Goal: Check status

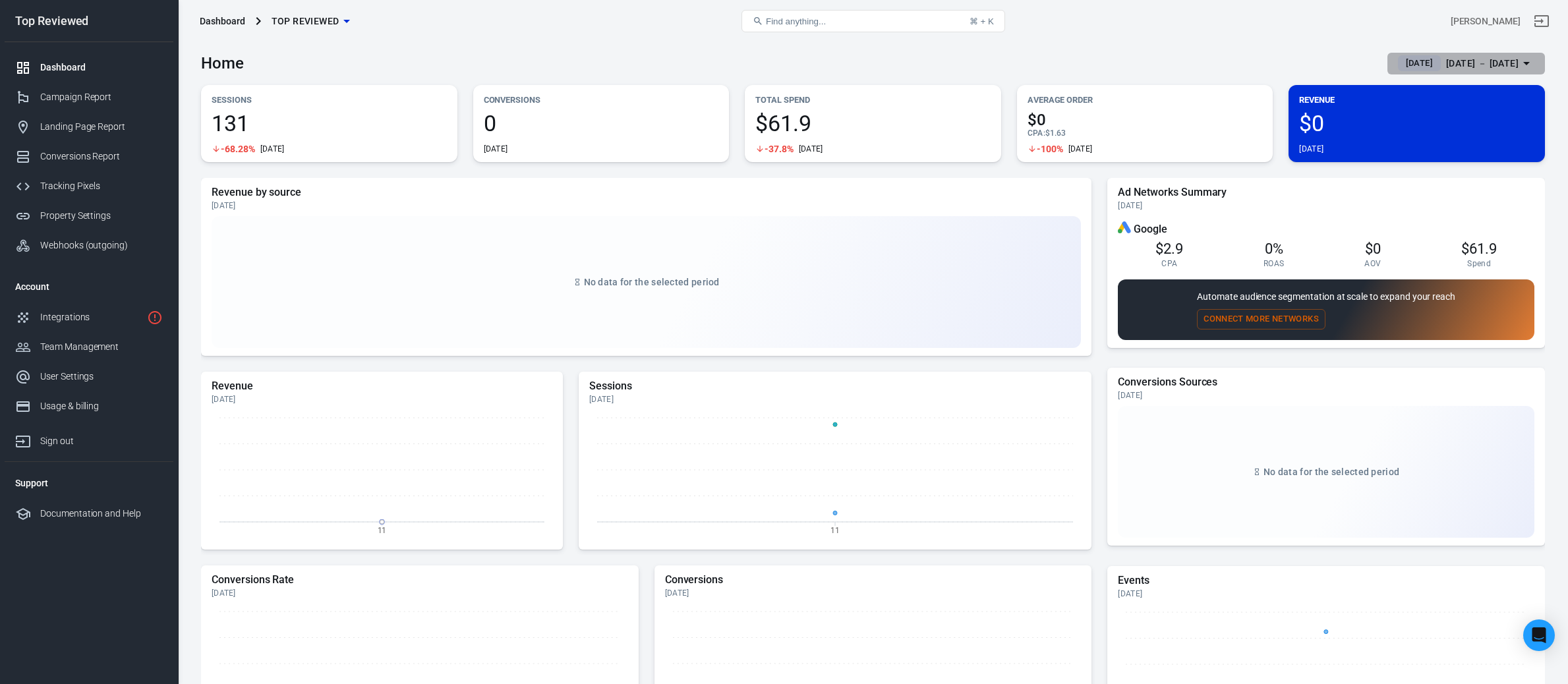
click at [1461, 61] on div "[DATE] － [DATE]" at bounding box center [1482, 64] width 72 height 17
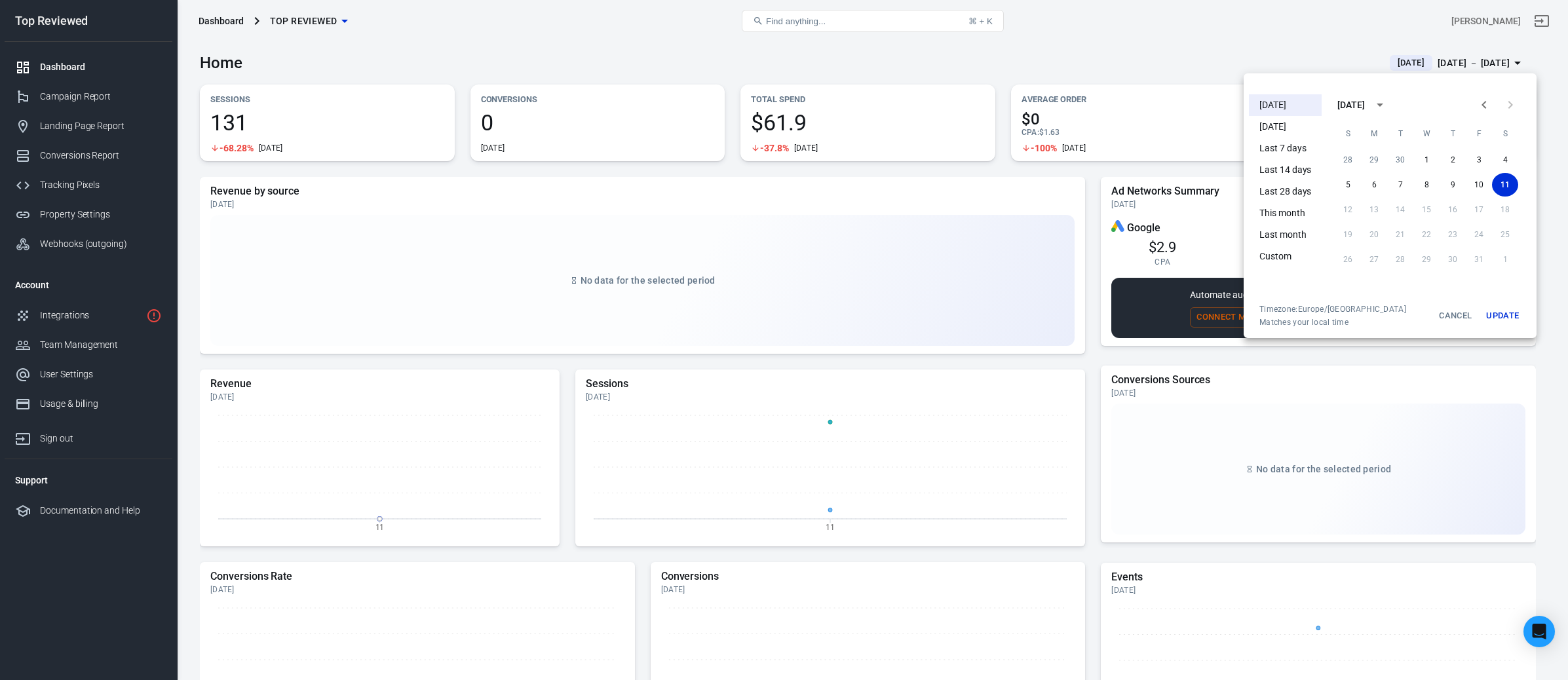
click at [1272, 215] on li "This month" at bounding box center [1285, 212] width 73 height 21
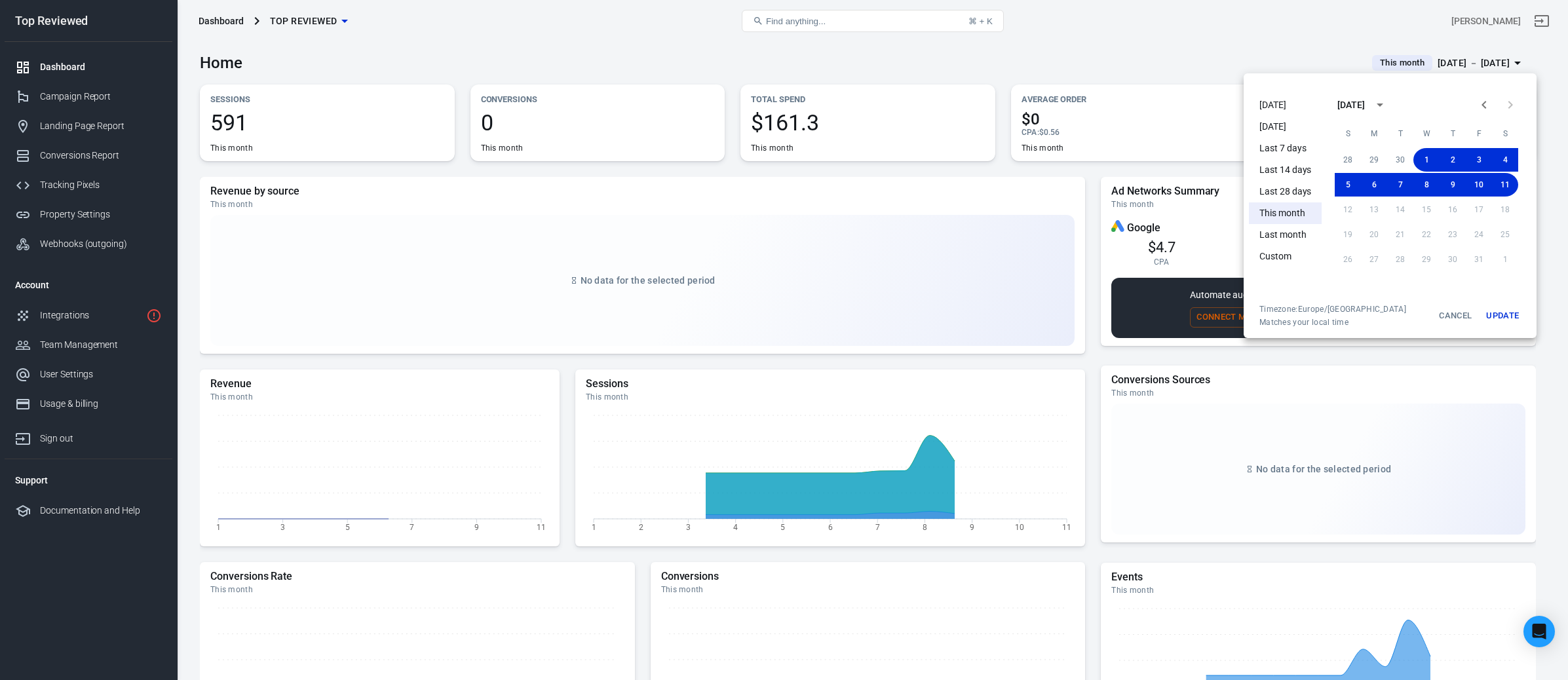
click at [1074, 65] on div at bounding box center [784, 340] width 1568 height 680
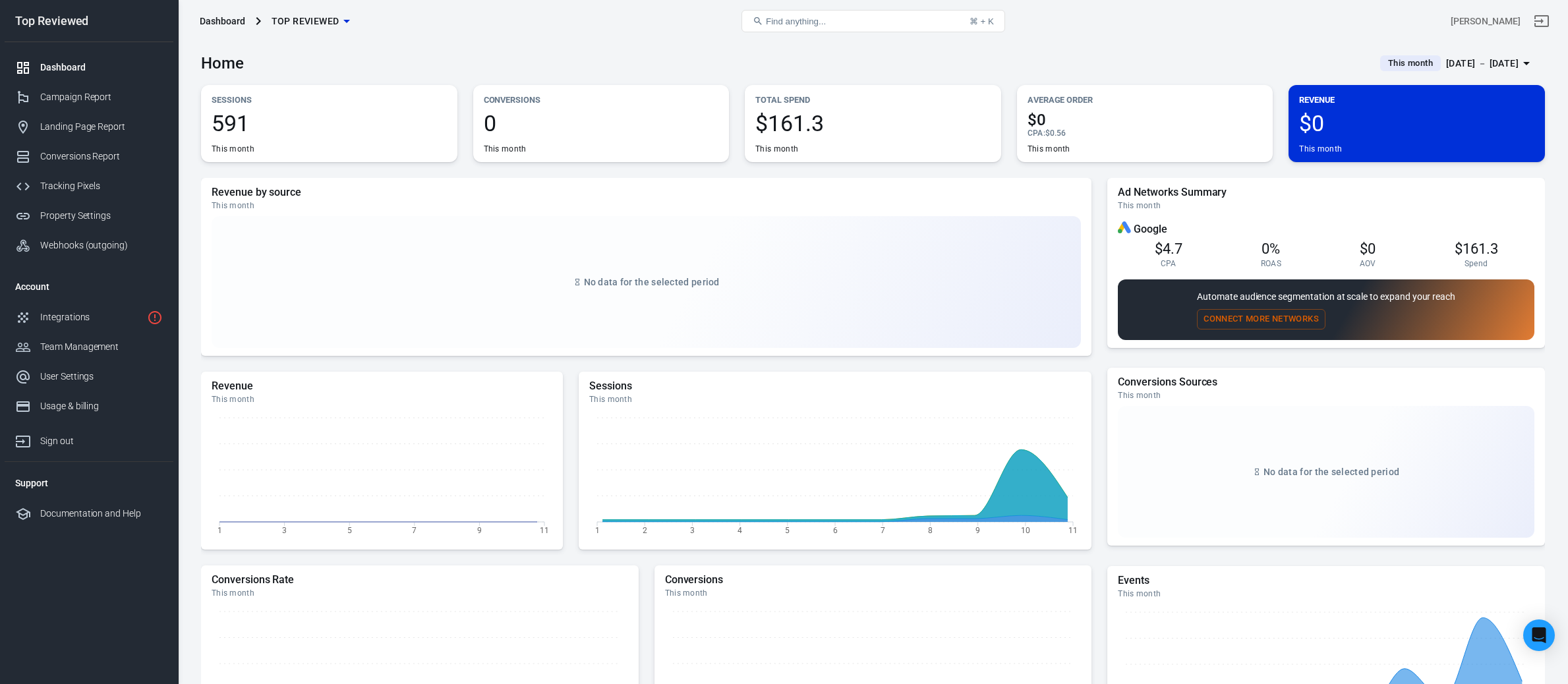
click at [1067, 69] on div "Home This month [DATE] － [DATE]" at bounding box center [873, 58] width 1344 height 33
click at [71, 96] on div "Campaign Report" at bounding box center [101, 97] width 123 height 14
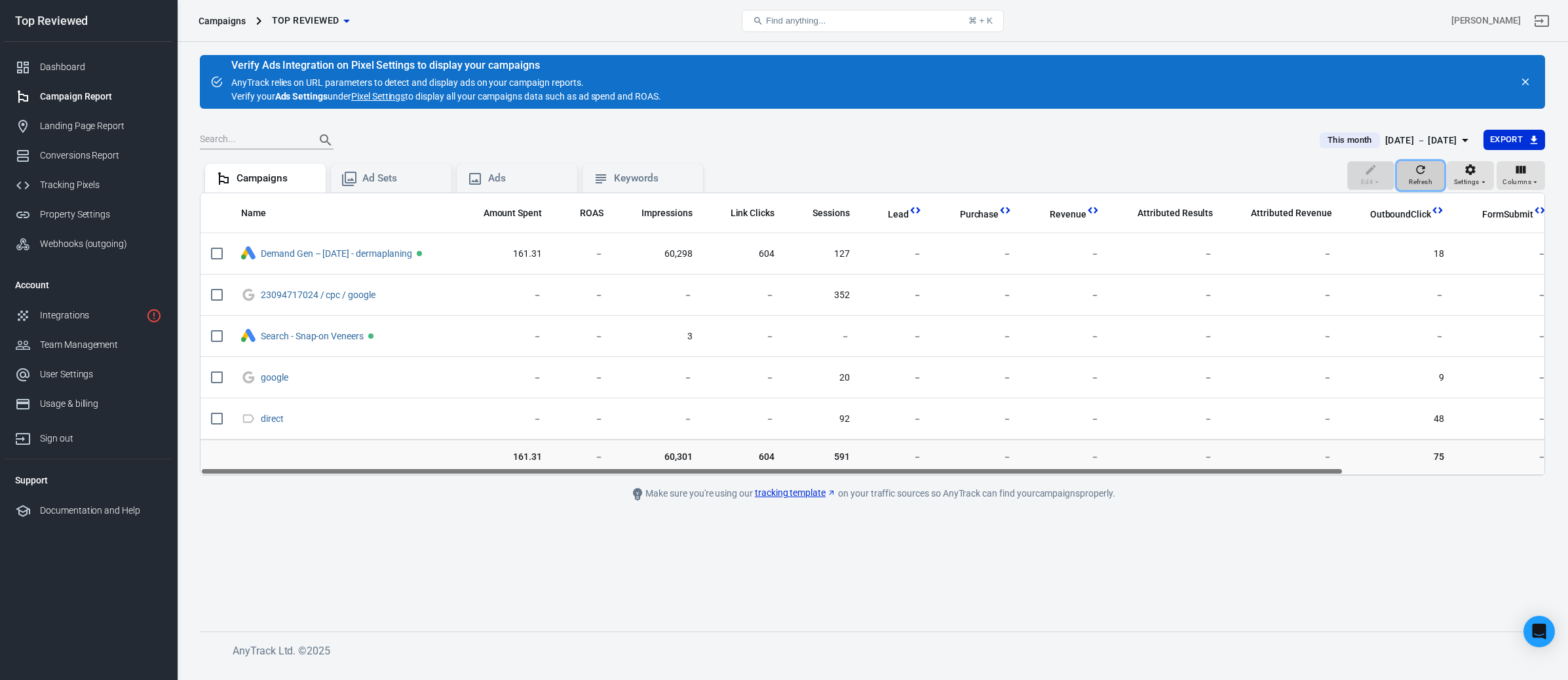
click at [1415, 179] on span "Refresh" at bounding box center [1421, 182] width 24 height 12
